Goal: Transaction & Acquisition: Purchase product/service

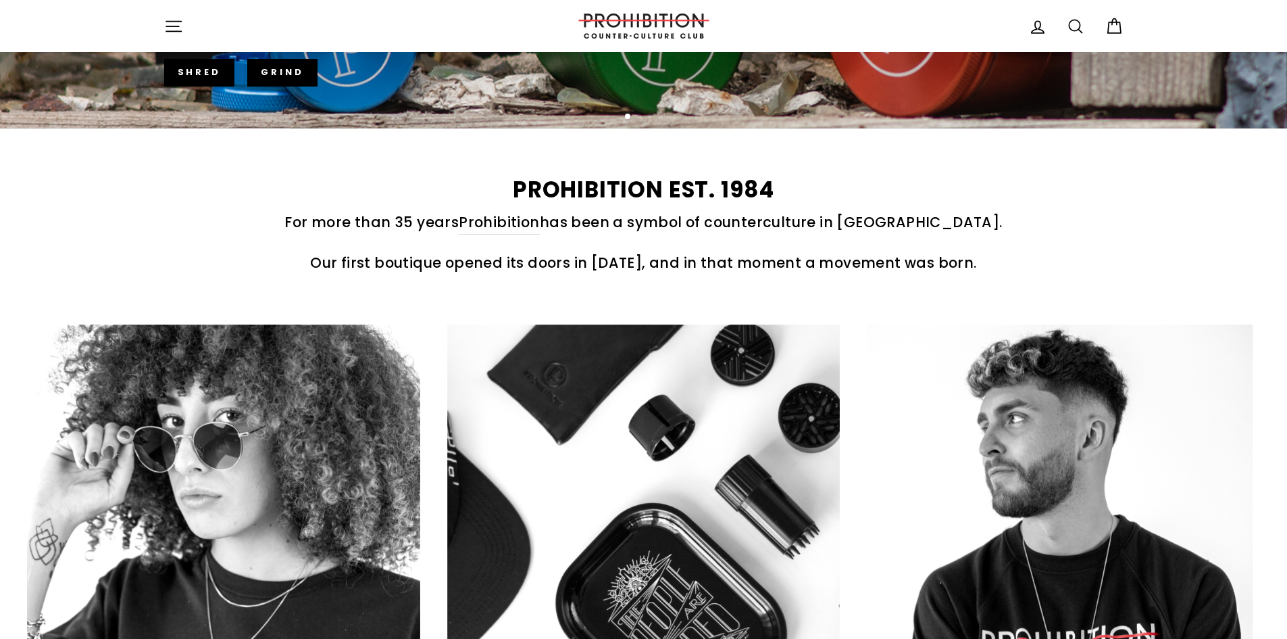
scroll to position [608, 0]
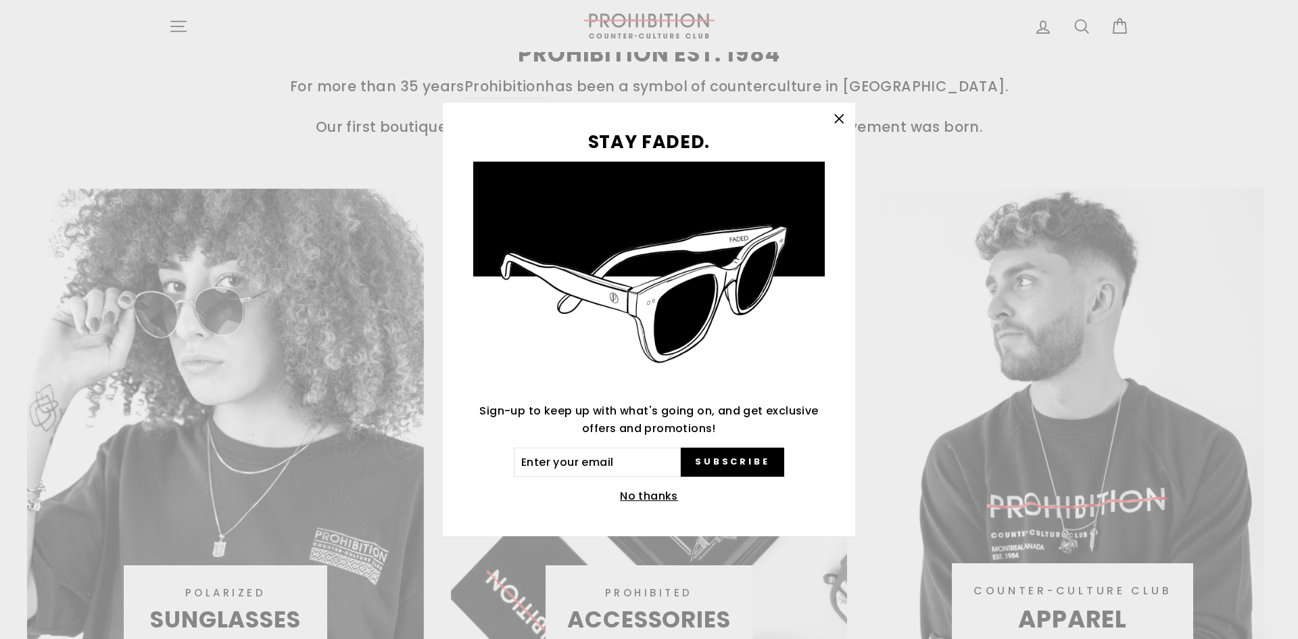
click at [175, 150] on div "STAY FADED. Sign-up to keep up with what's going on, and get exclusive offers a…" at bounding box center [649, 319] width 1298 height 639
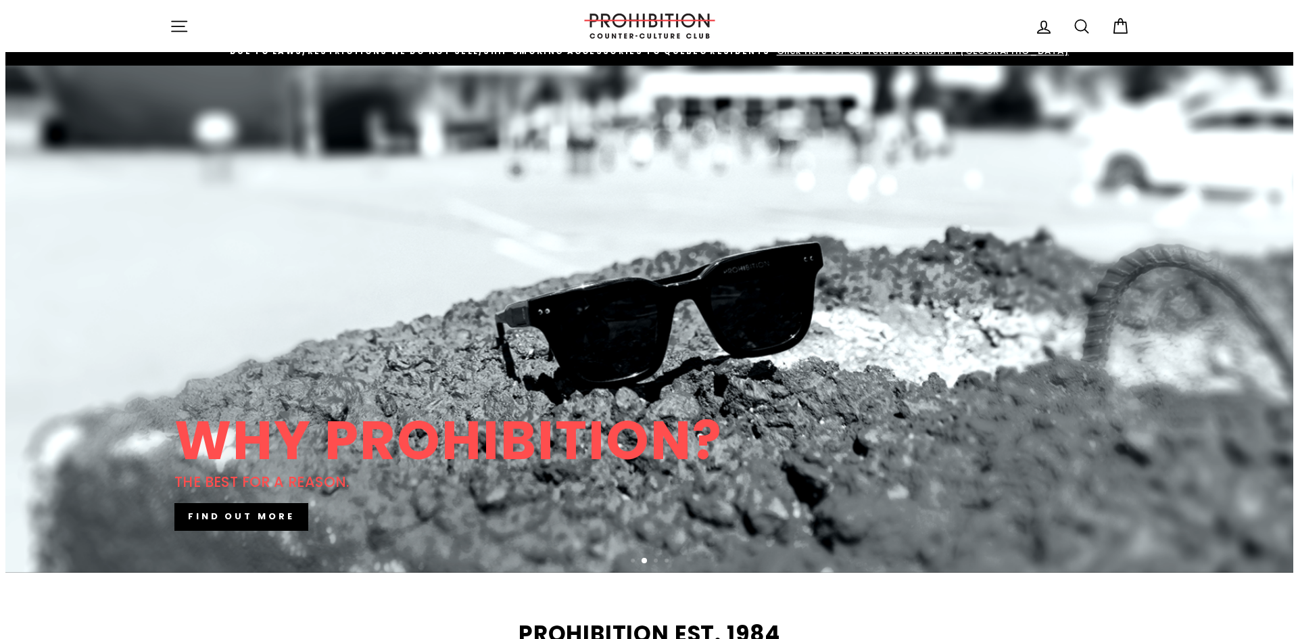
scroll to position [0, 0]
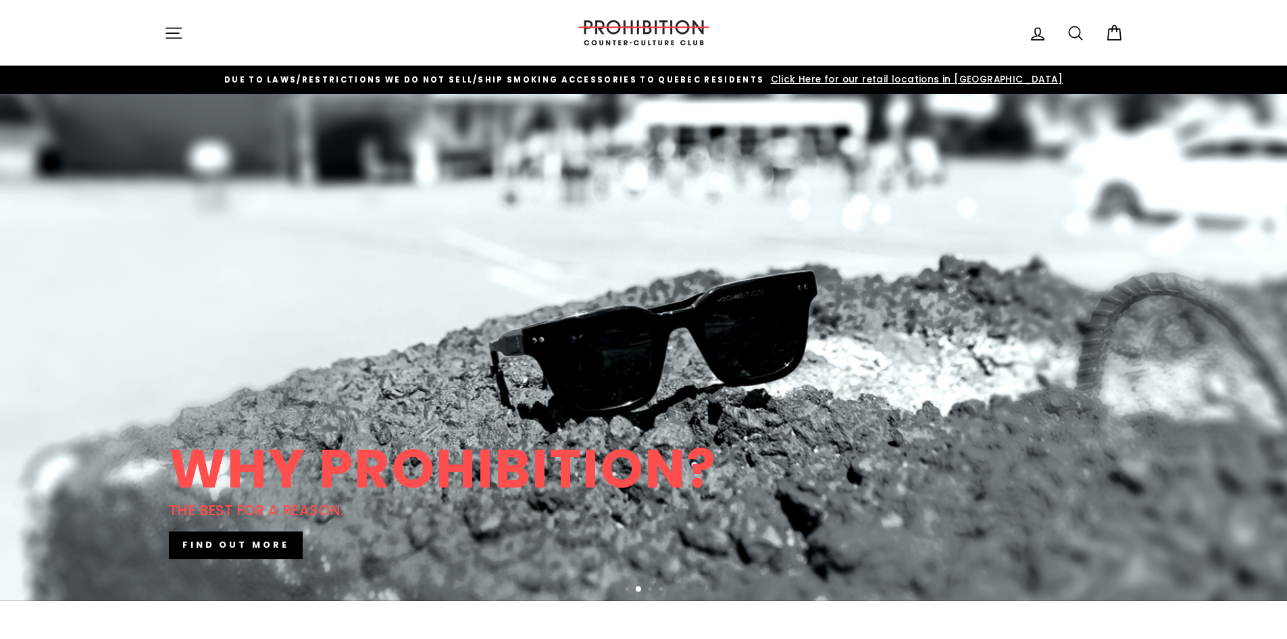
click at [165, 32] on icon "button" at bounding box center [173, 33] width 19 height 19
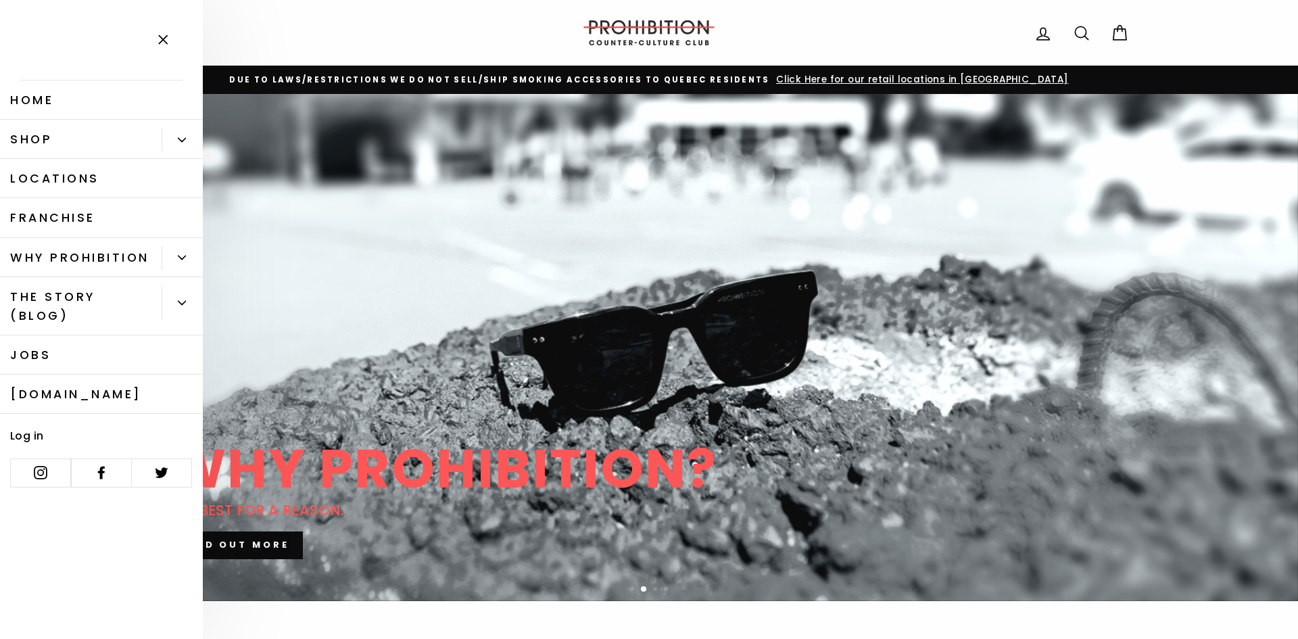
click at [125, 131] on link "Shop" at bounding box center [81, 139] width 162 height 39
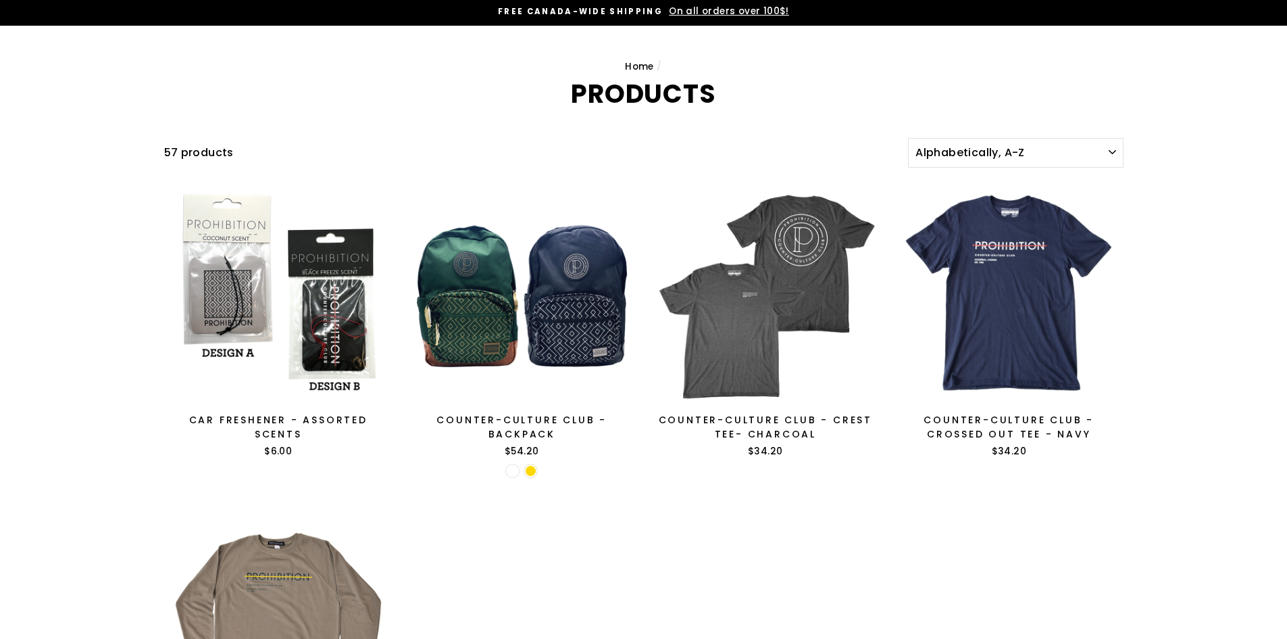
scroll to position [68, 0]
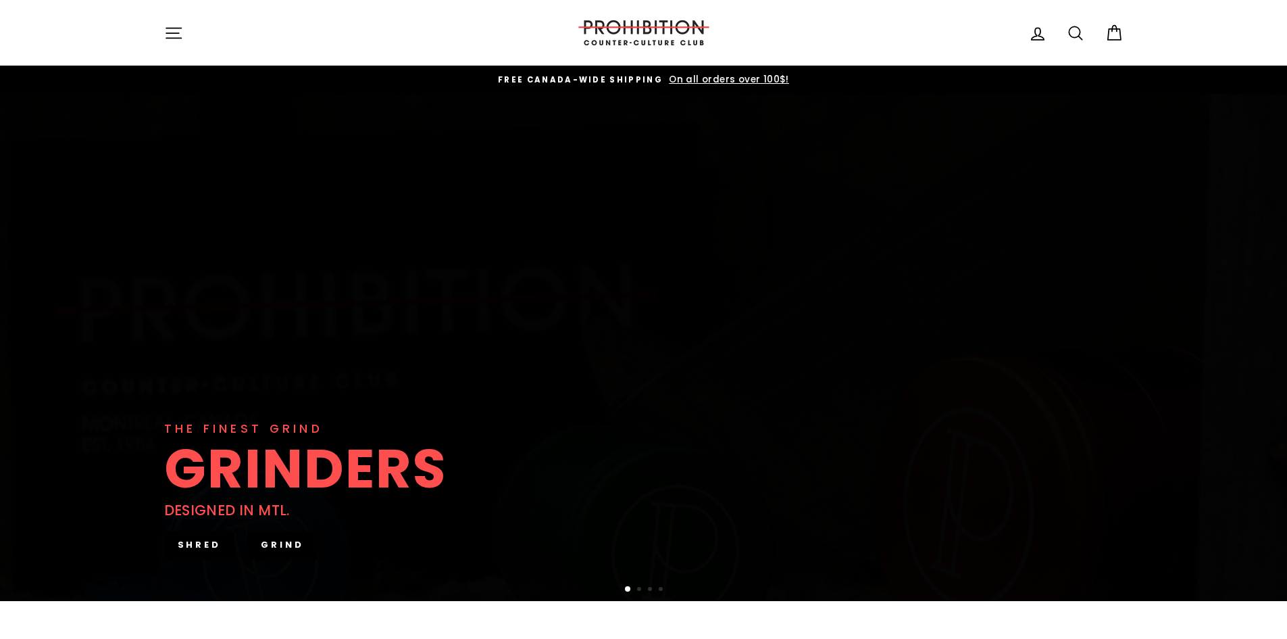
click at [145, 28] on div "Site navigation PROHIBITION COUNTER-CULTURE CLUB Log in Search Cart" at bounding box center [644, 33] width 1014 height 39
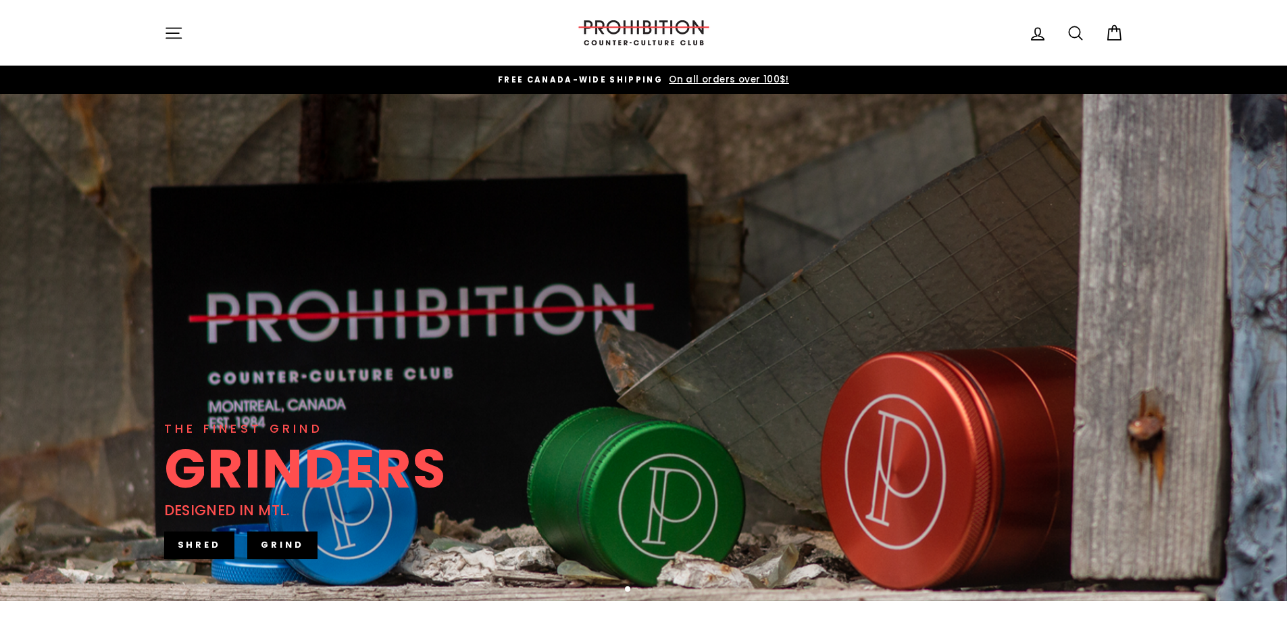
click at [180, 32] on icon "button" at bounding box center [173, 33] width 19 height 19
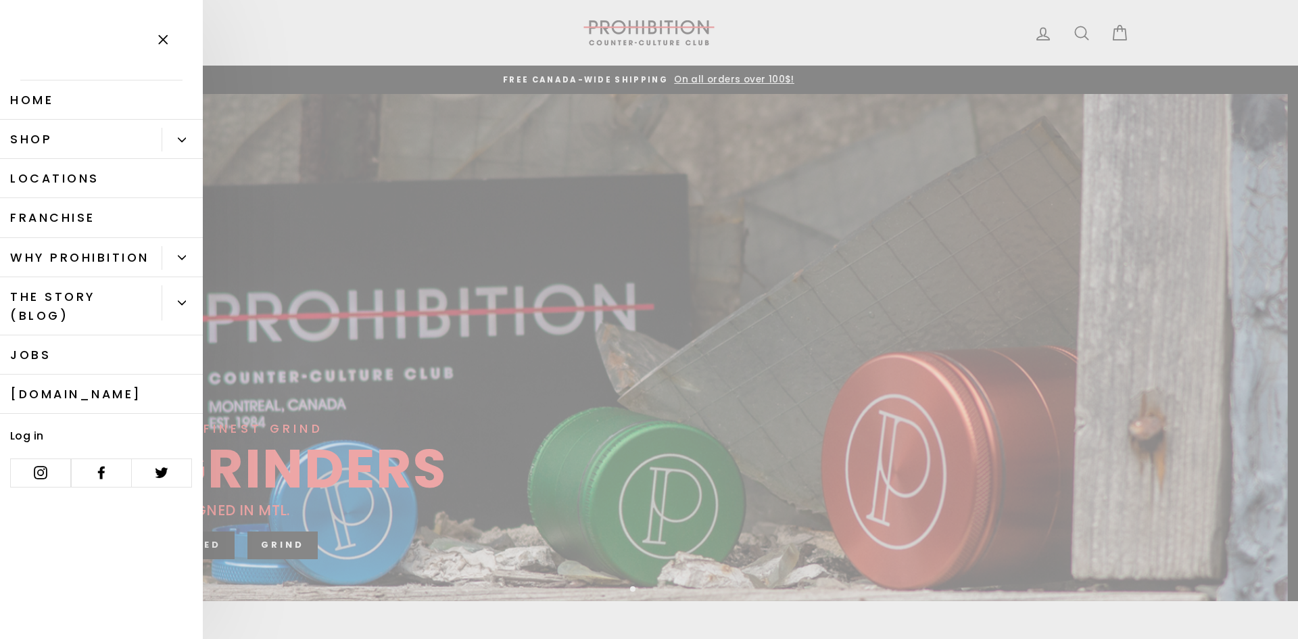
click at [101, 149] on link "Shop" at bounding box center [81, 139] width 162 height 39
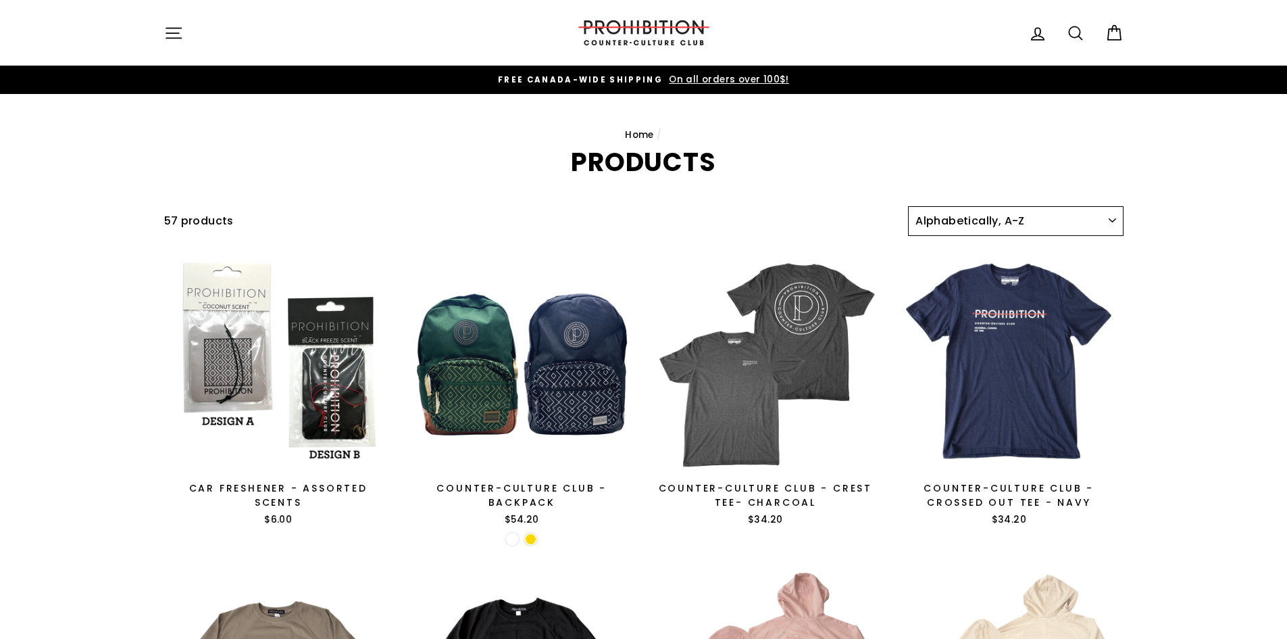
click at [981, 212] on select "Sort Featured Best selling Alphabetically, A-Z Alphabetically, Z-A Price, low t…" at bounding box center [1015, 221] width 215 height 30
click at [975, 218] on select "Sort Featured Best selling Alphabetically, A-Z Alphabetically, Z-A Price, low t…" at bounding box center [1015, 221] width 215 height 30
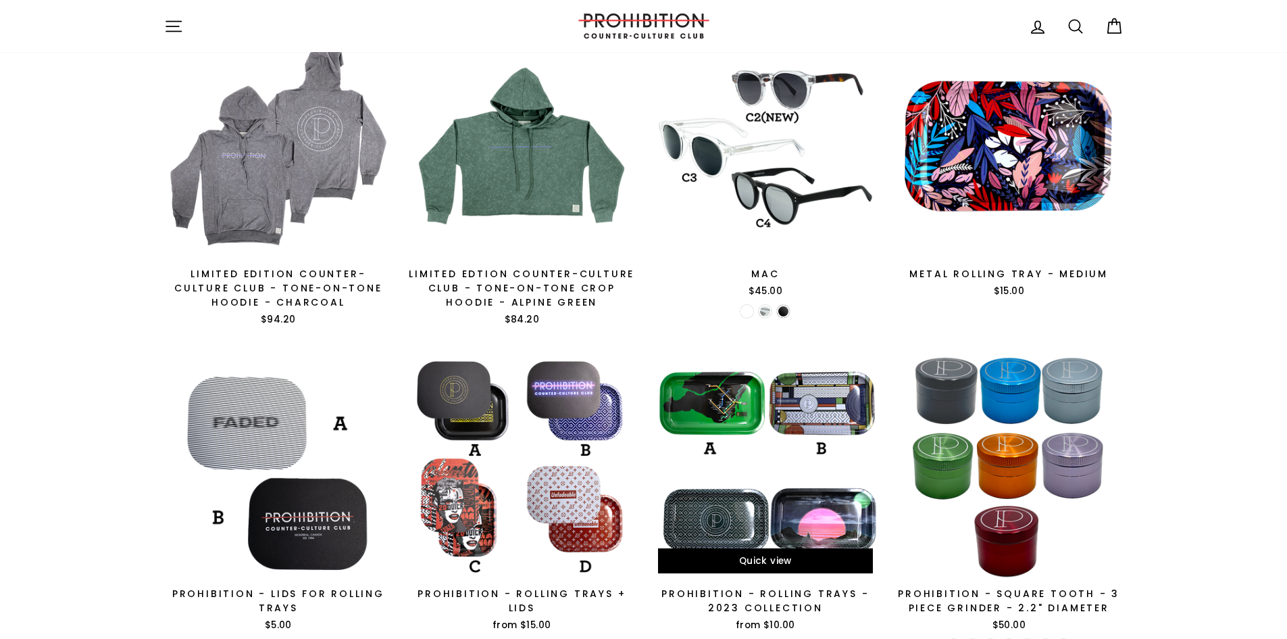
scroll to position [2163, 0]
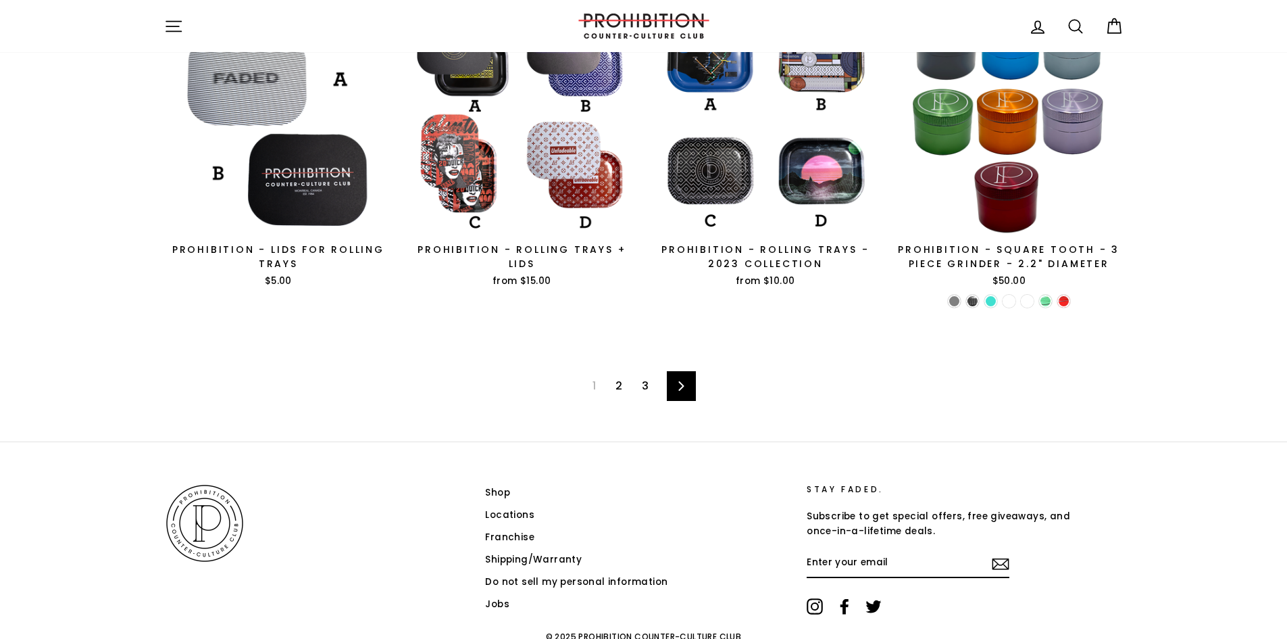
click at [685, 389] on icon at bounding box center [681, 385] width 9 height 9
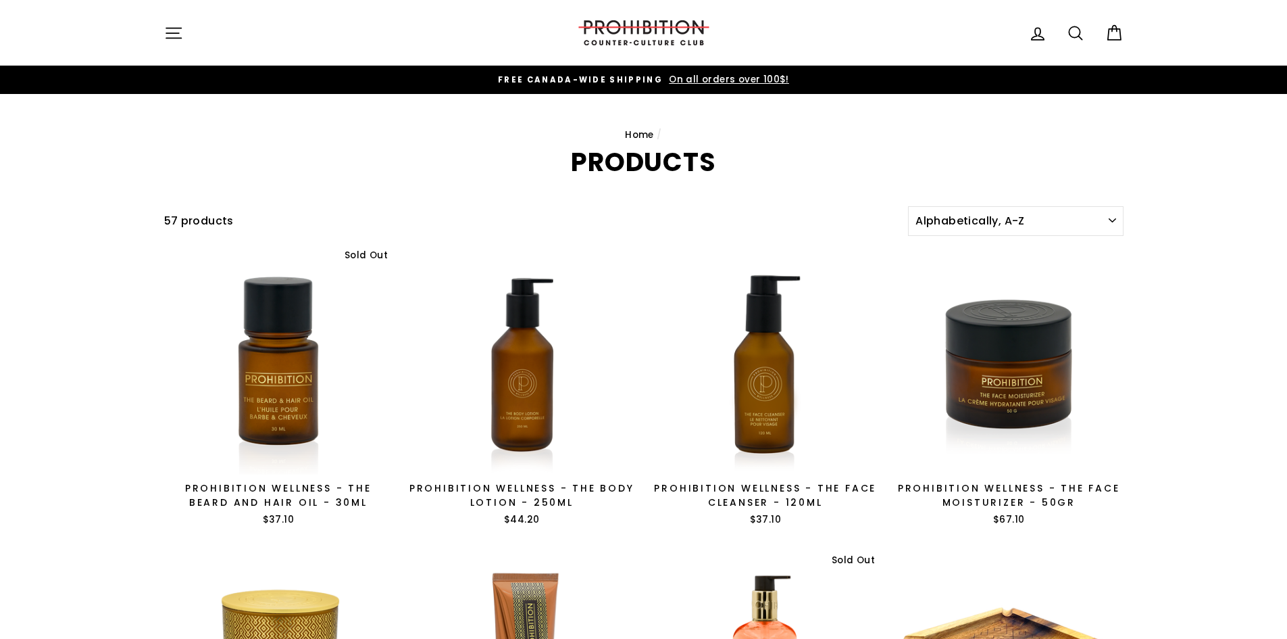
click at [1076, 32] on icon at bounding box center [1075, 33] width 19 height 19
type input "rolling paper"
click at [164, 10] on button "Search" at bounding box center [178, 32] width 29 height 45
